Goal: Task Accomplishment & Management: Manage account settings

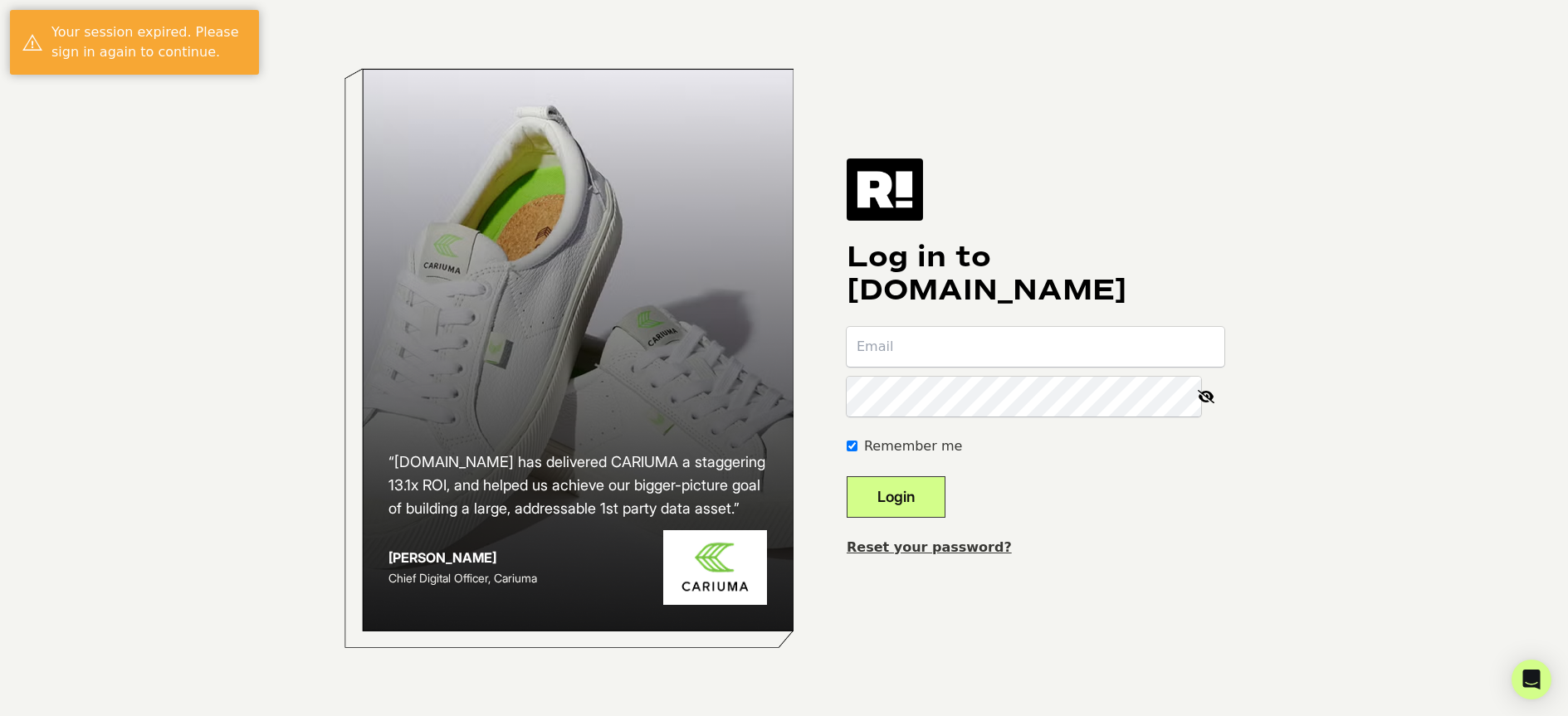
click at [936, 359] on input "email" at bounding box center [1035, 346] width 377 height 40
type input "[EMAIL_ADDRESS][DOMAIN_NAME]"
drag, startPoint x: 1069, startPoint y: 348, endPoint x: 767, endPoint y: 311, distance: 304.3
click at [767, 311] on div "“[DOMAIN_NAME] has delivered CARIUMA a staggering 13.1x ROI, and helped us achi…" at bounding box center [784, 358] width 946 height 716
type input "[EMAIL_ADDRESS][DOMAIN_NAME]"
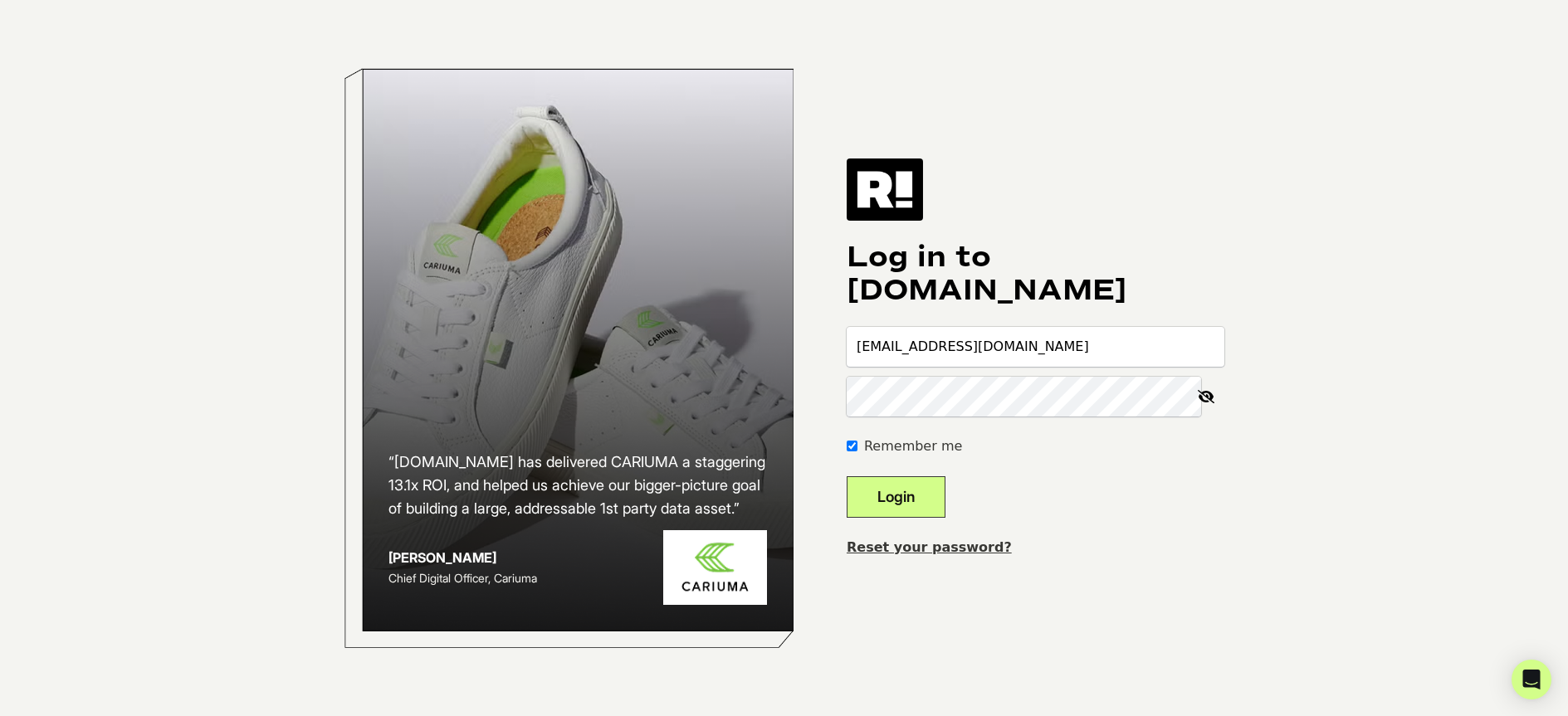
click at [847, 476] on button "Login" at bounding box center [896, 497] width 99 height 42
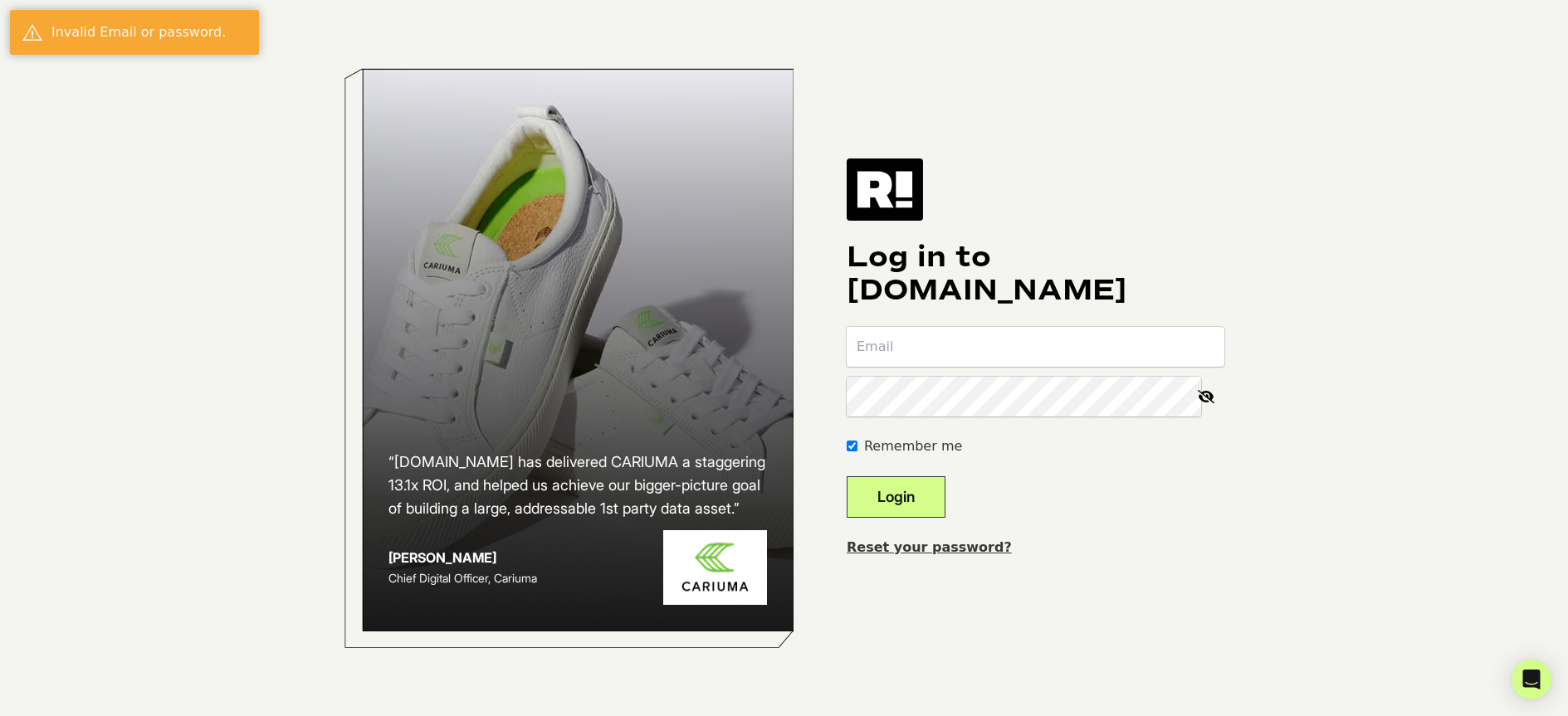
click at [1105, 341] on input "email" at bounding box center [1035, 346] width 377 height 40
type input "[EMAIL_ADDRESS][DOMAIN_NAME]"
click at [847, 476] on button "Login" at bounding box center [896, 497] width 99 height 42
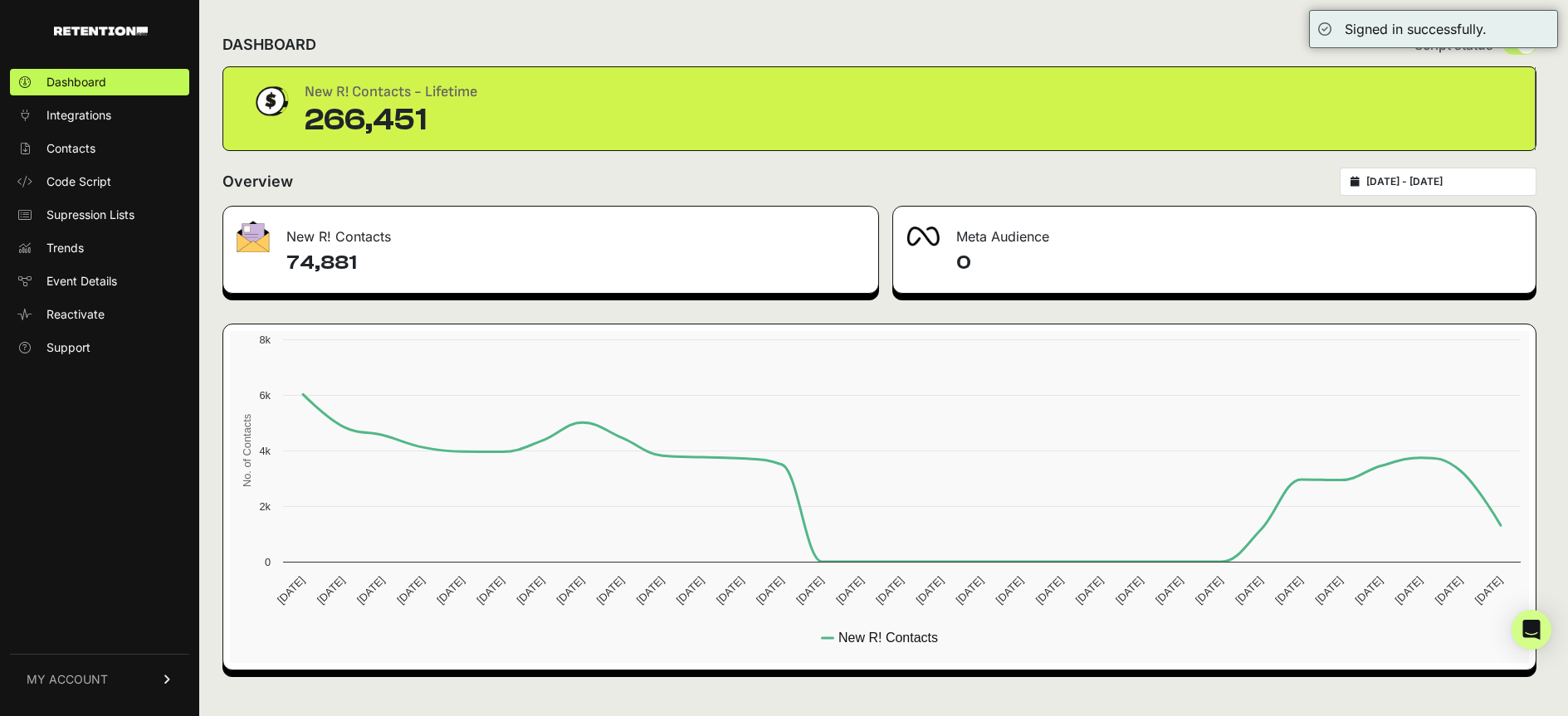
click at [125, 671] on link "MY ACCOUNT" at bounding box center [100, 678] width 179 height 50
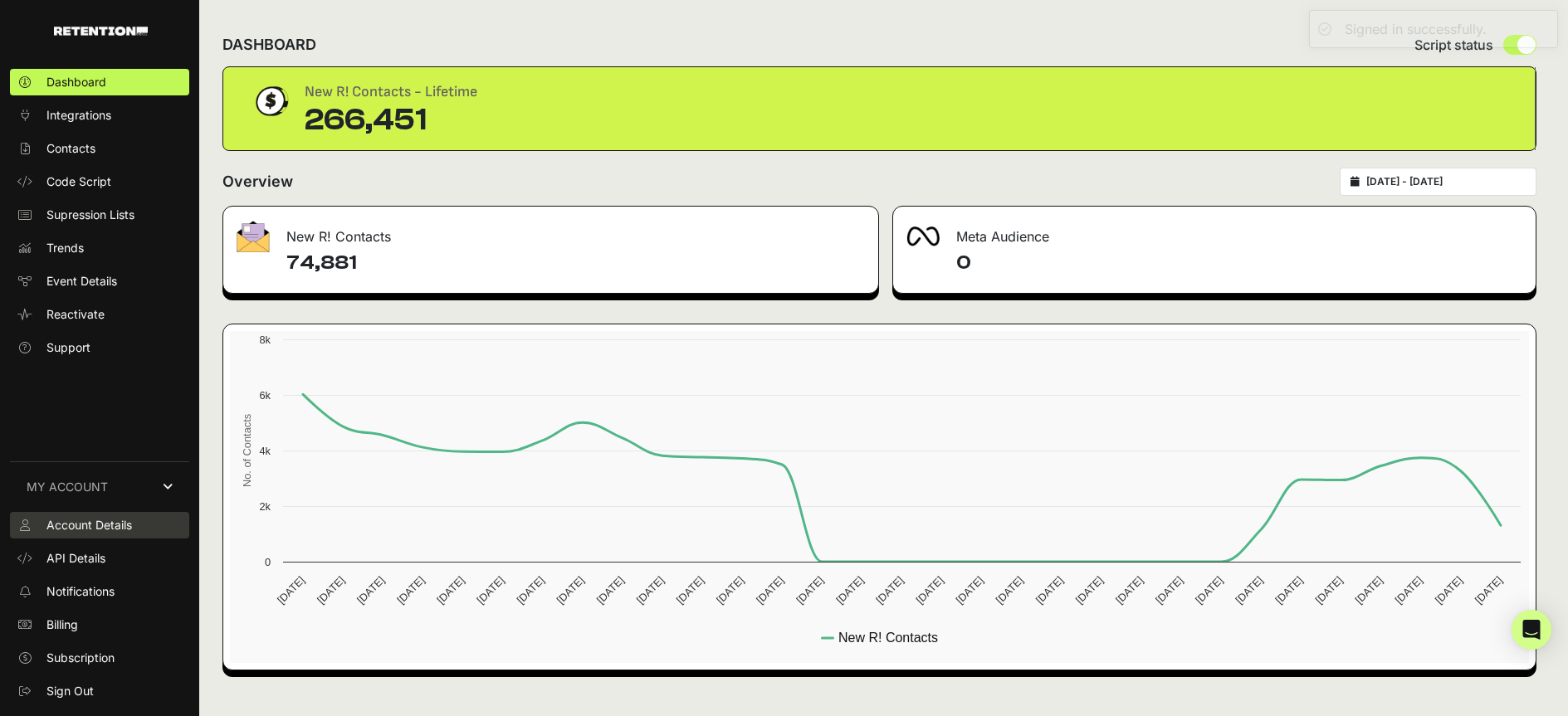
click at [105, 523] on span "Account Details" at bounding box center [89, 525] width 85 height 16
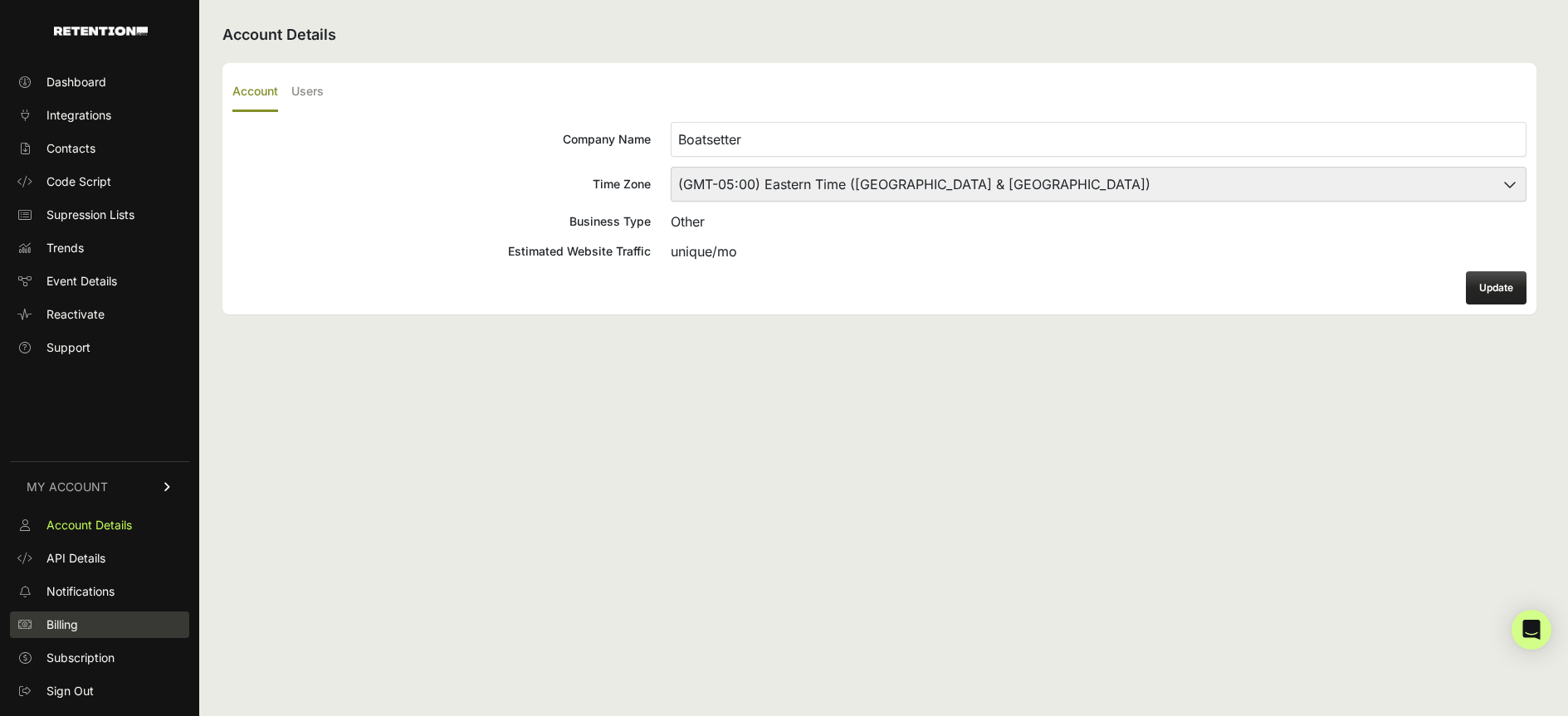
click at [73, 627] on span "Billing" at bounding box center [61, 624] width 32 height 16
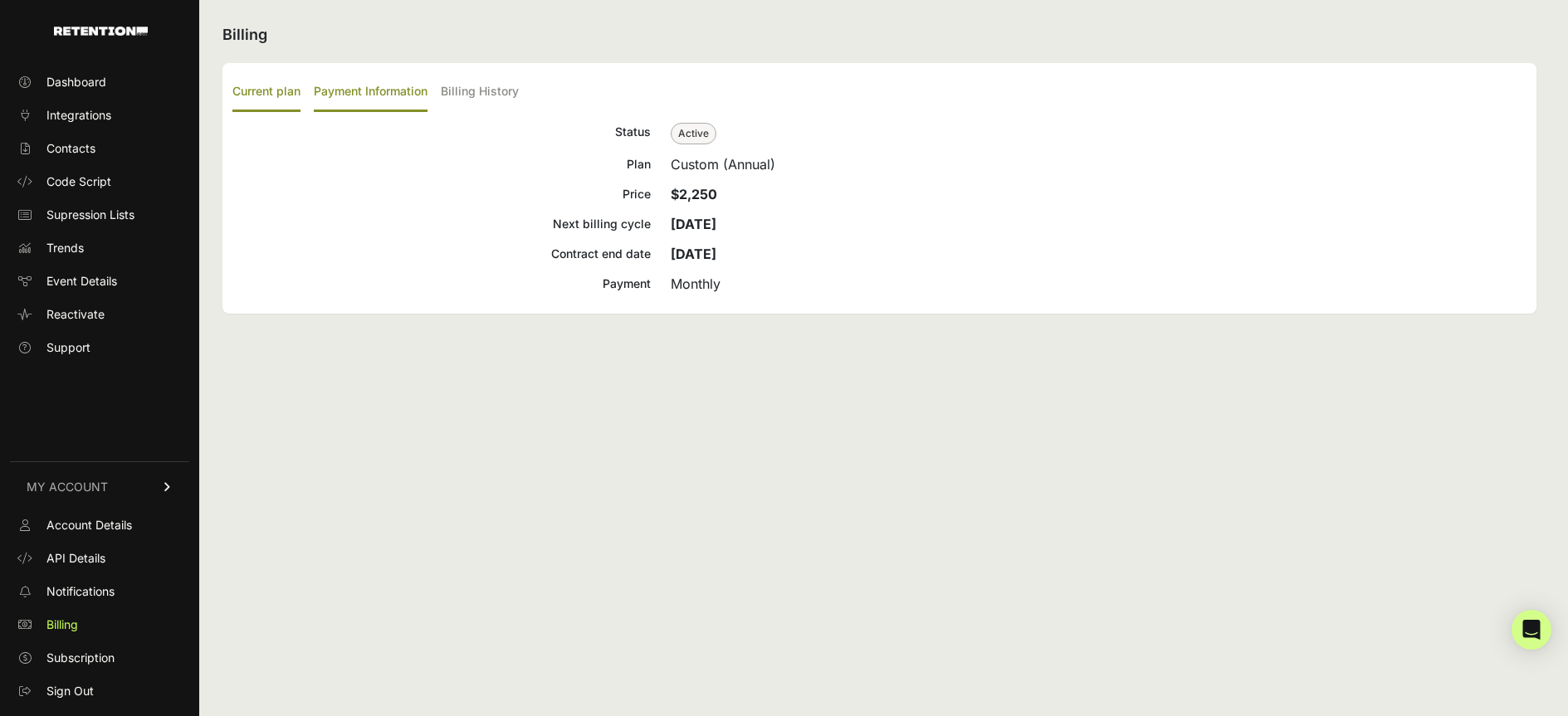
click at [388, 88] on label "Payment Information" at bounding box center [370, 93] width 114 height 39
click at [0, 0] on input "Payment Information" at bounding box center [0, 0] width 0 height 0
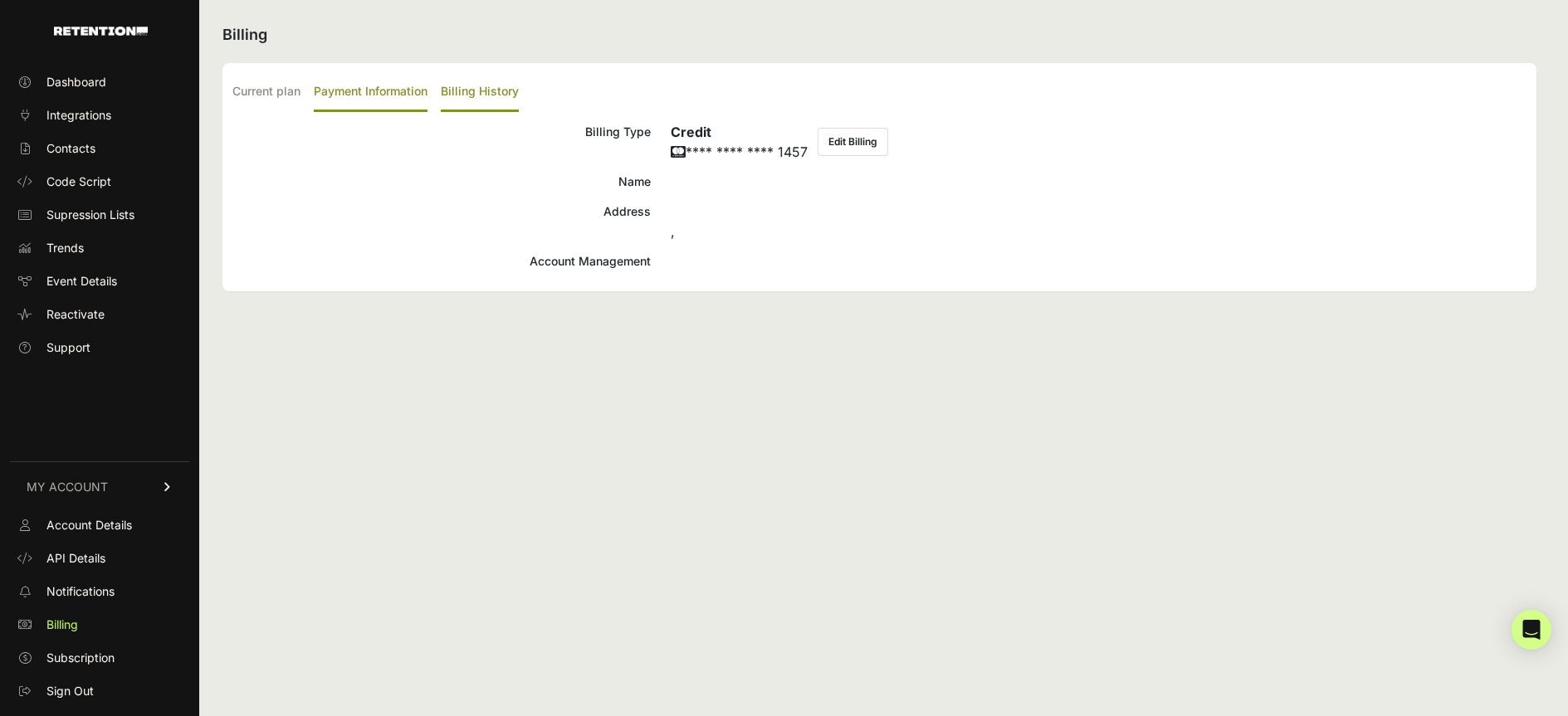
click at [517, 88] on label "Billing History" at bounding box center [479, 93] width 78 height 39
click at [0, 0] on input "Billing History" at bounding box center [0, 0] width 0 height 0
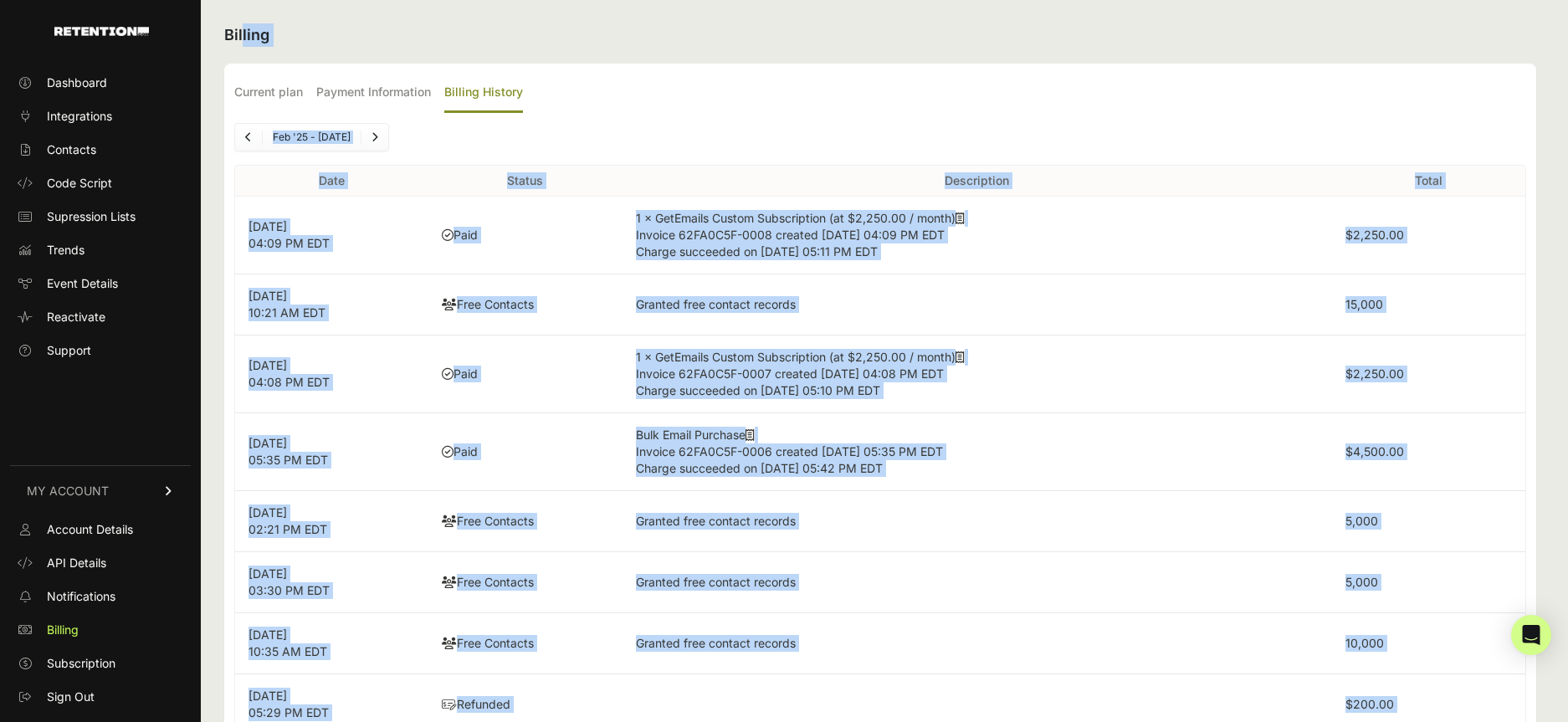
drag, startPoint x: 1476, startPoint y: 651, endPoint x: 414, endPoint y: -15, distance: 1253.6
click at [414, 0] on html "Dashboard Integrations Contacts Code Script Supression Lists Trends Event Detai…" at bounding box center [784, 361] width 1568 height 722
copy div "Billing Current plan Payment Information Billing History Status Active Plan Cus…"
